Goal: Navigation & Orientation: Find specific page/section

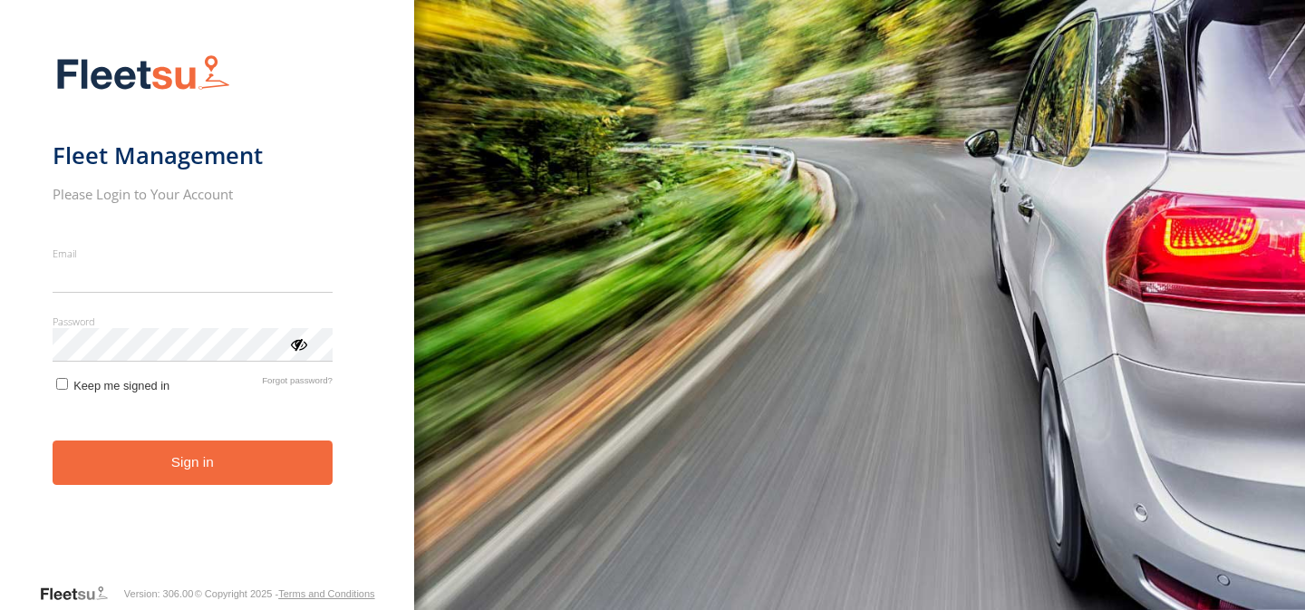
type input "**********"
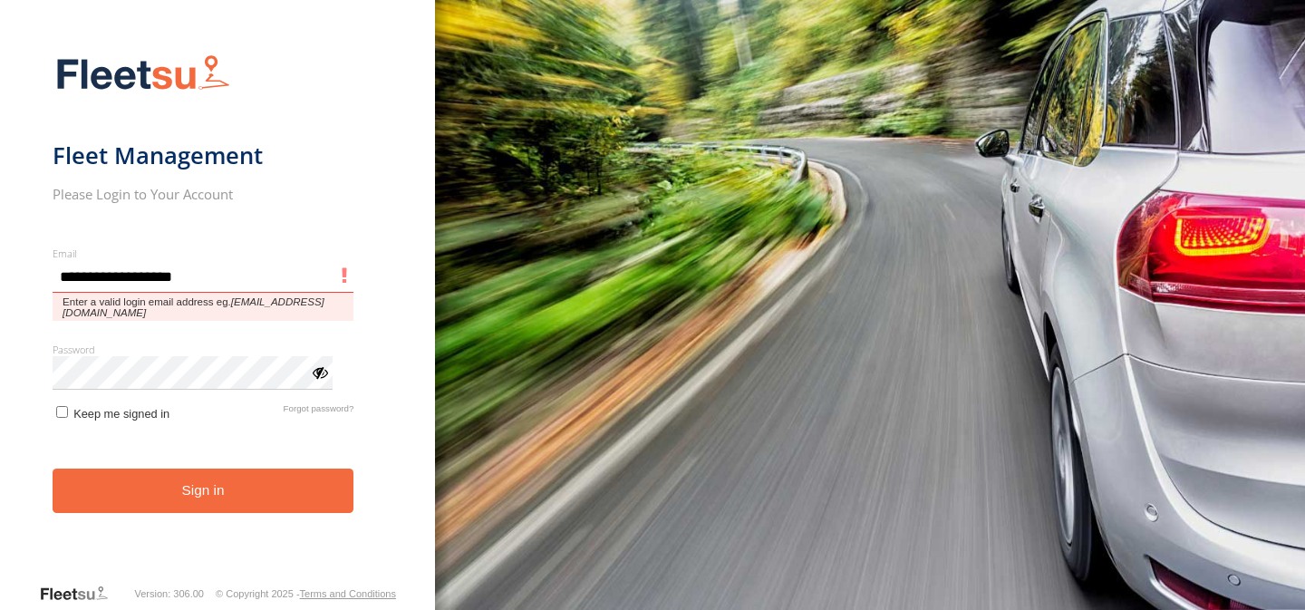
click at [53, 468] on button "Sign in" at bounding box center [204, 490] width 302 height 44
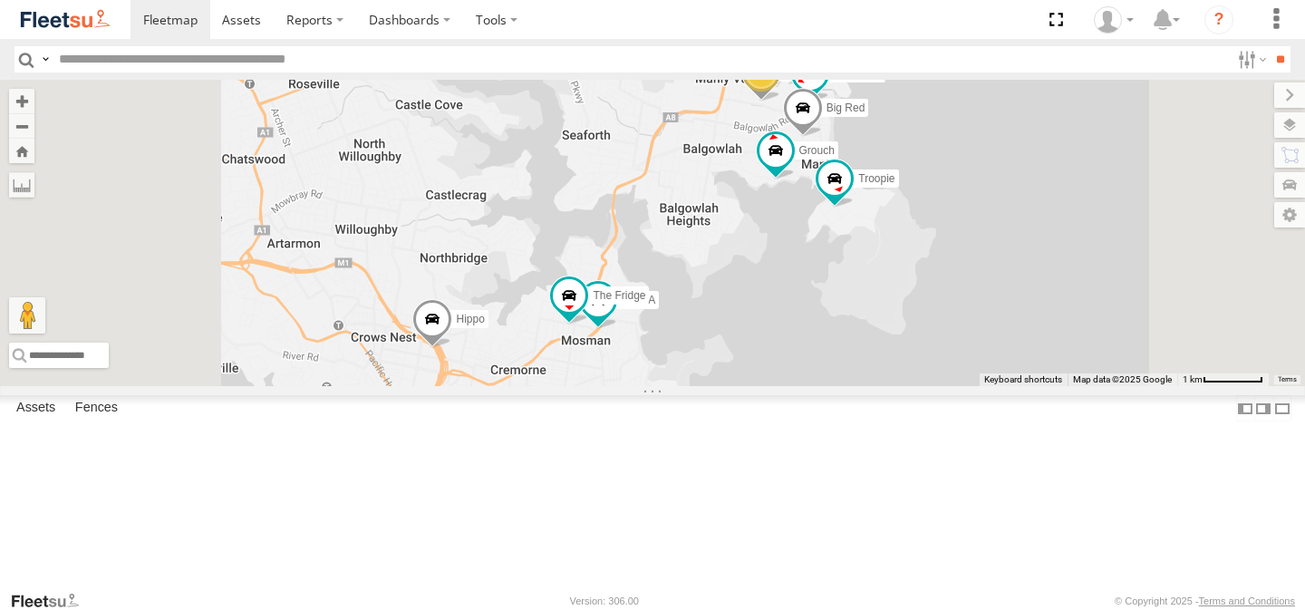
click at [970, 225] on div "Hippo Troopie The Frog Moe Grouch Blue DELTA Ferrari 3 The Fridge The Barra Big…" at bounding box center [652, 233] width 1305 height 306
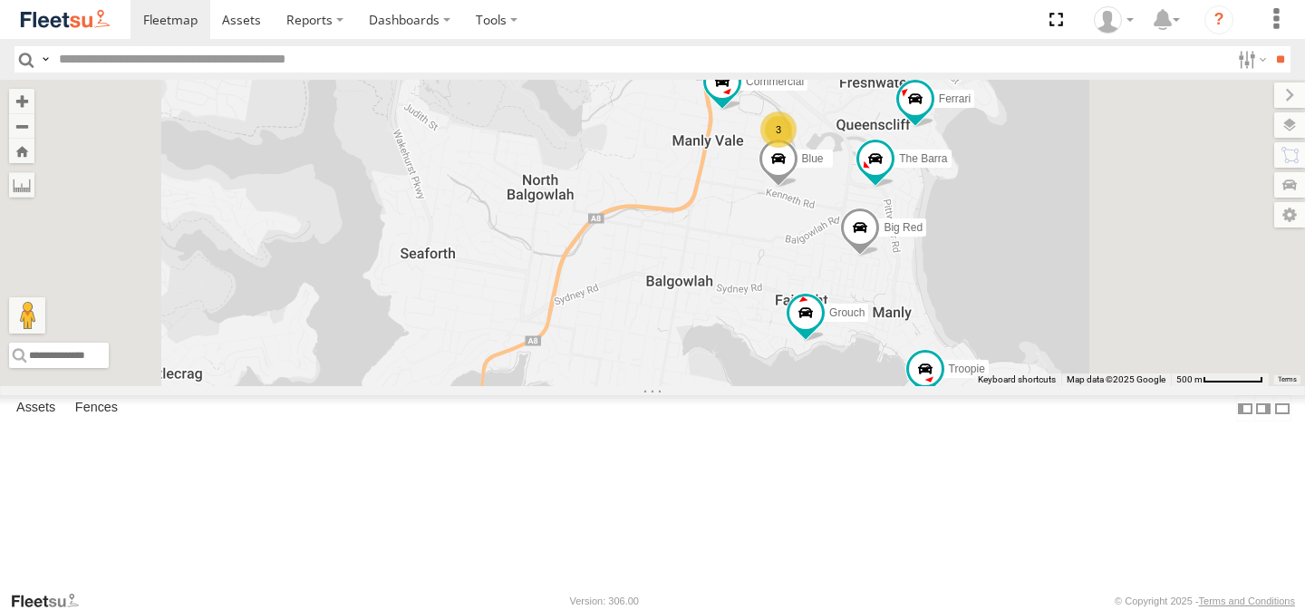
drag, startPoint x: 948, startPoint y: 165, endPoint x: 948, endPoint y: 287, distance: 122.3
click at [948, 287] on div "Hippo Troopie The Frog Moe Grouch Blue DELTA Ferrari The Fridge The Barra Big R…" at bounding box center [652, 233] width 1305 height 306
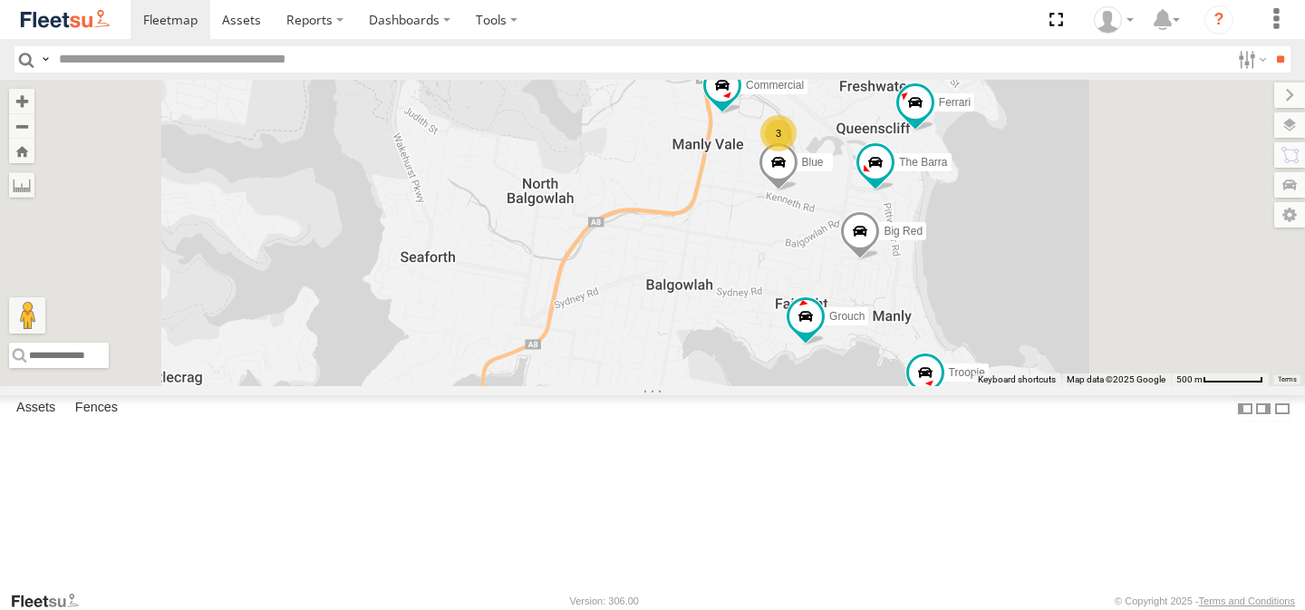
click at [956, 234] on div "Hippo Troopie The Frog Moe Grouch Blue DELTA Ferrari The Fridge The Barra Big R…" at bounding box center [652, 233] width 1305 height 306
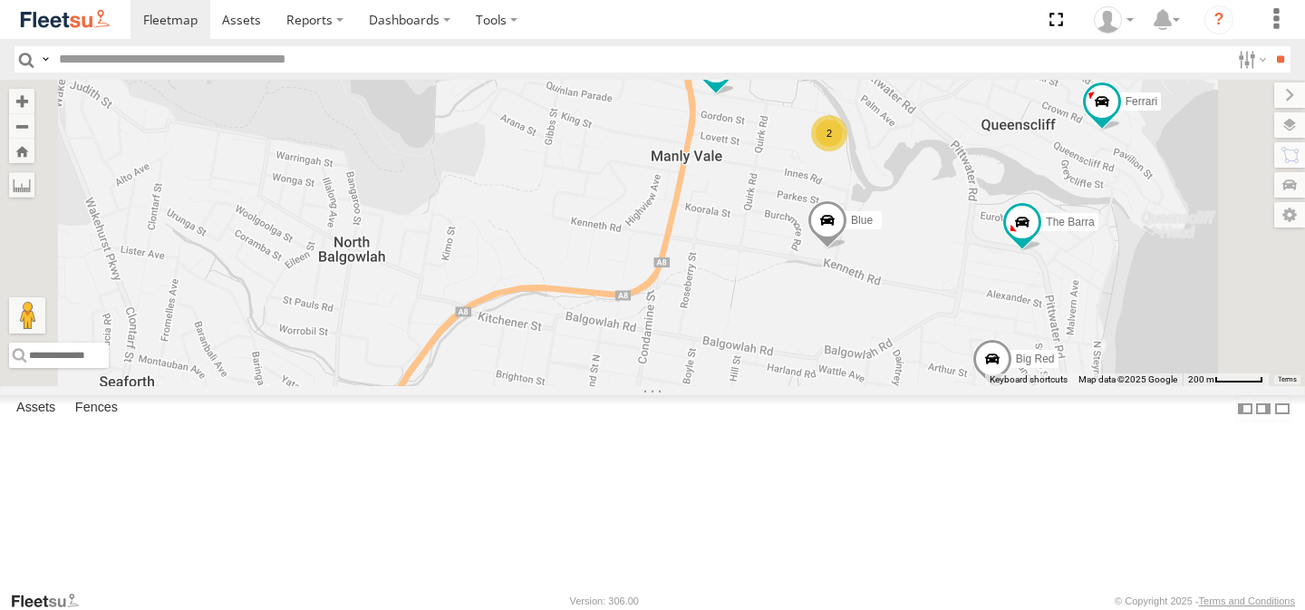
click at [953, 221] on div "Hippo Troopie The Frog Moe Grouch Blue DELTA Ferrari The Fridge The Barra Big R…" at bounding box center [652, 233] width 1305 height 306
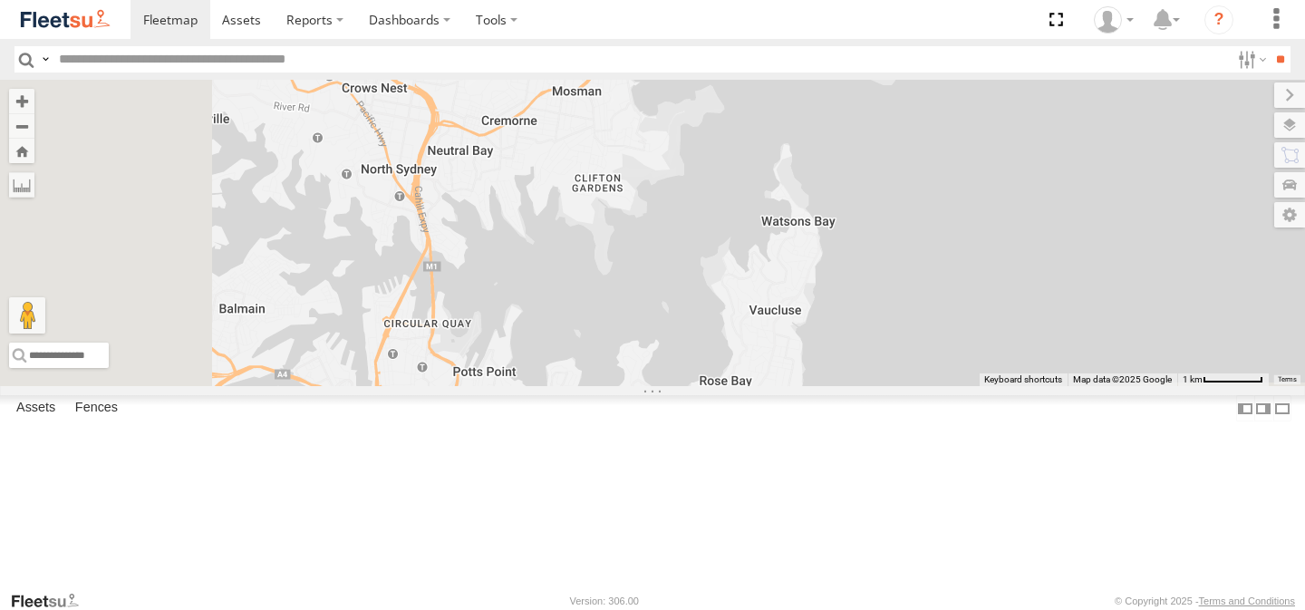
drag, startPoint x: 585, startPoint y: 380, endPoint x: 843, endPoint y: 1, distance: 457.9
click at [843, 1] on body at bounding box center [652, 305] width 1305 height 610
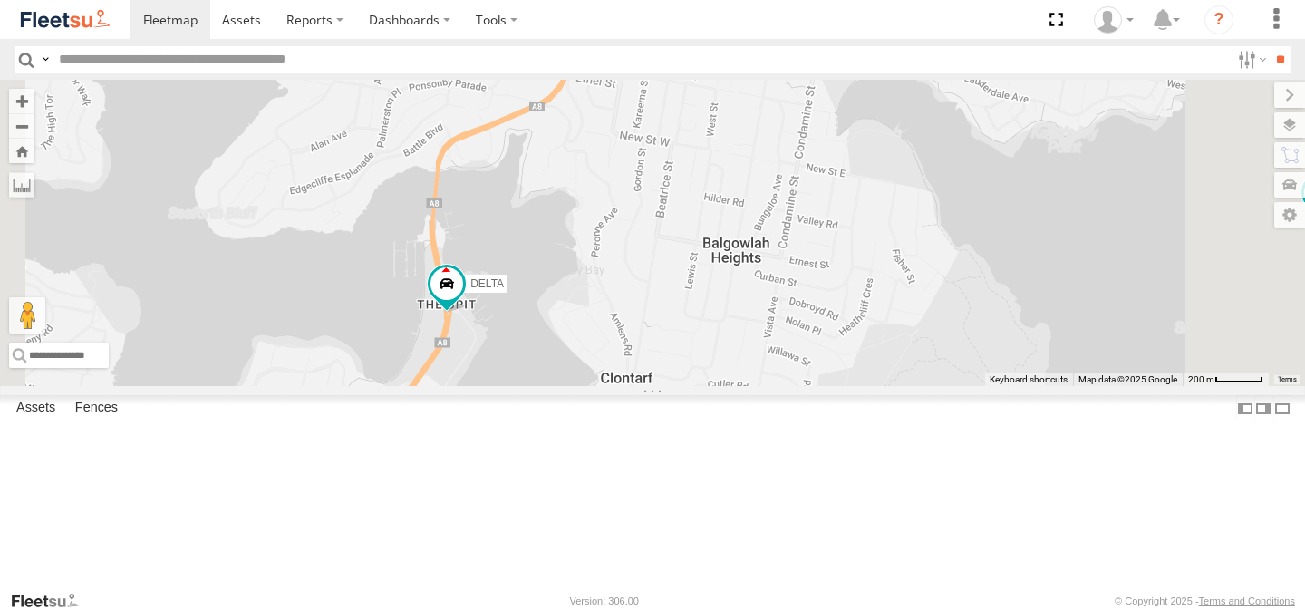
drag, startPoint x: 722, startPoint y: 227, endPoint x: 786, endPoint y: 451, distance: 232.6
click at [786, 386] on div "Hippo DELTA Troopie The Fridge Moe" at bounding box center [652, 233] width 1305 height 306
